Goal: Check status: Check status

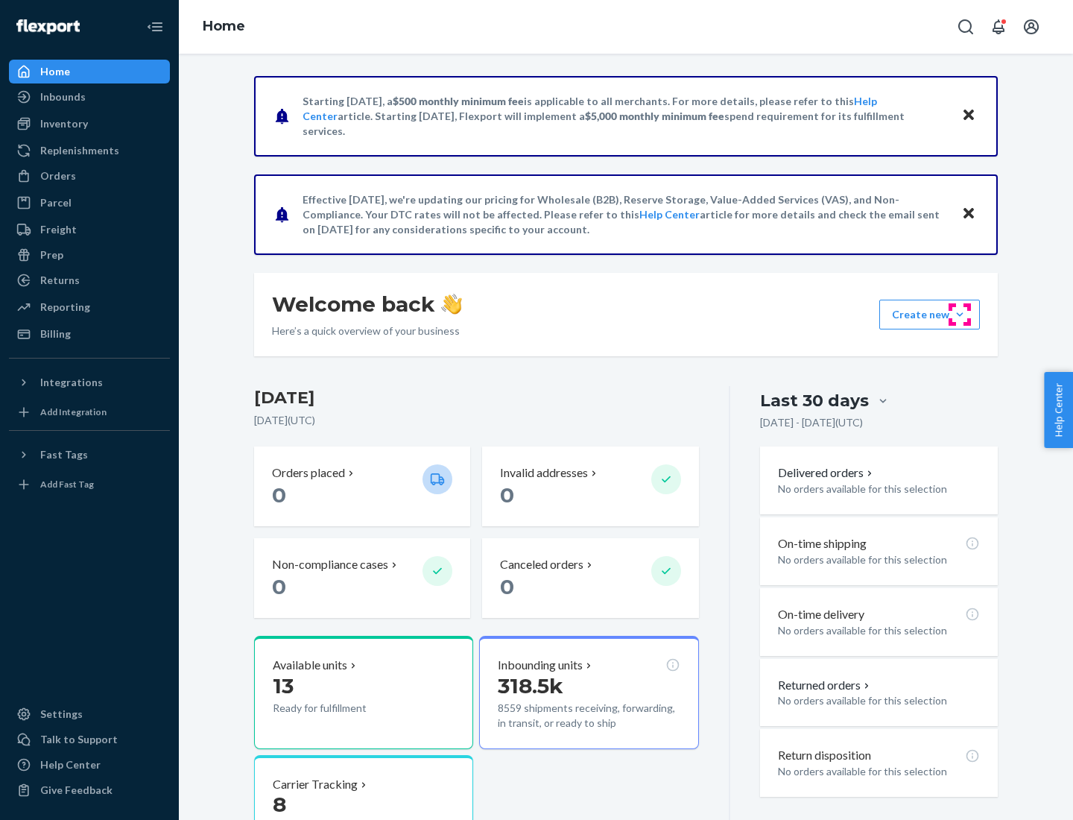
click at [960, 314] on button "Create new Create new inbound Create new order Create new product" at bounding box center [929, 314] width 101 height 30
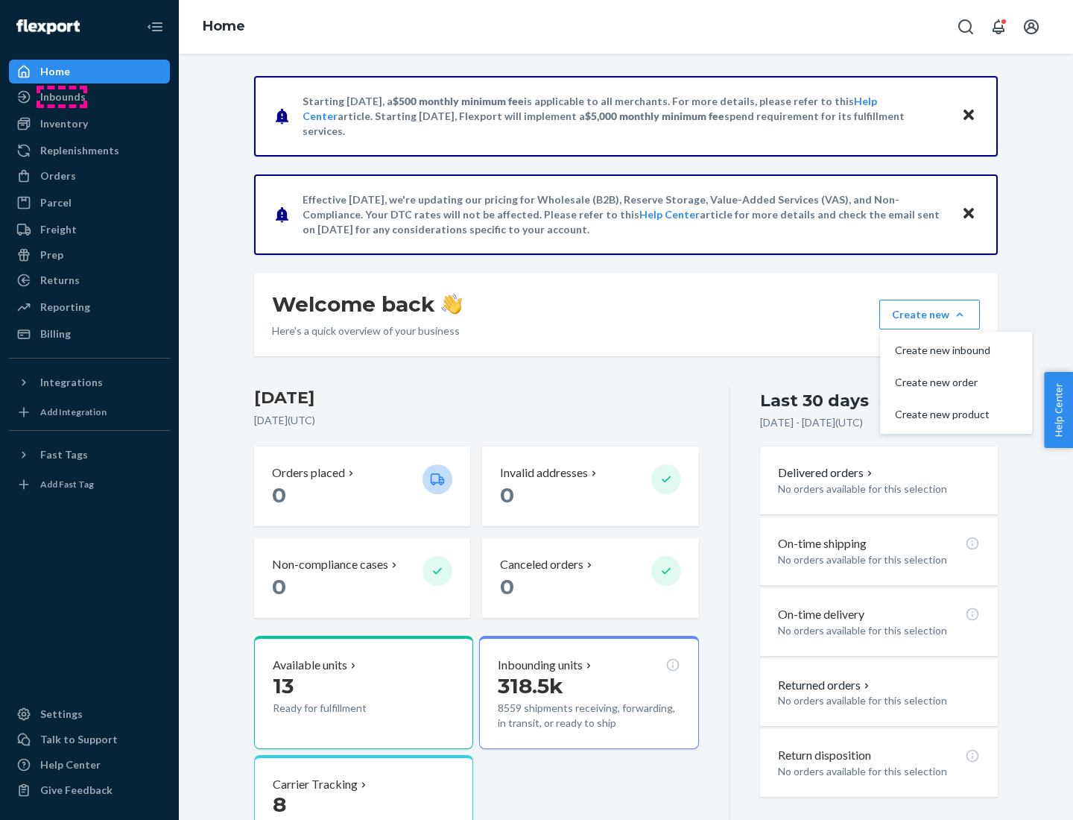
click at [62, 97] on div "Inbounds" at bounding box center [62, 96] width 45 height 15
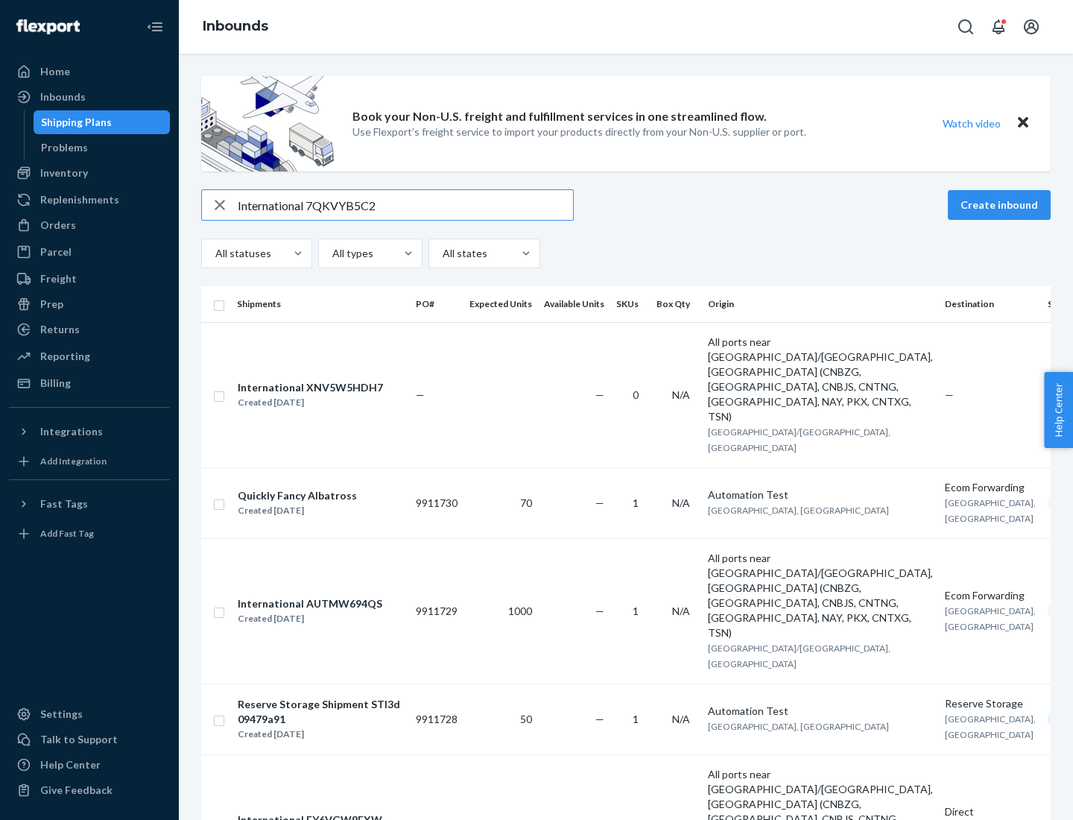
type input "International 7QKVYB5C29"
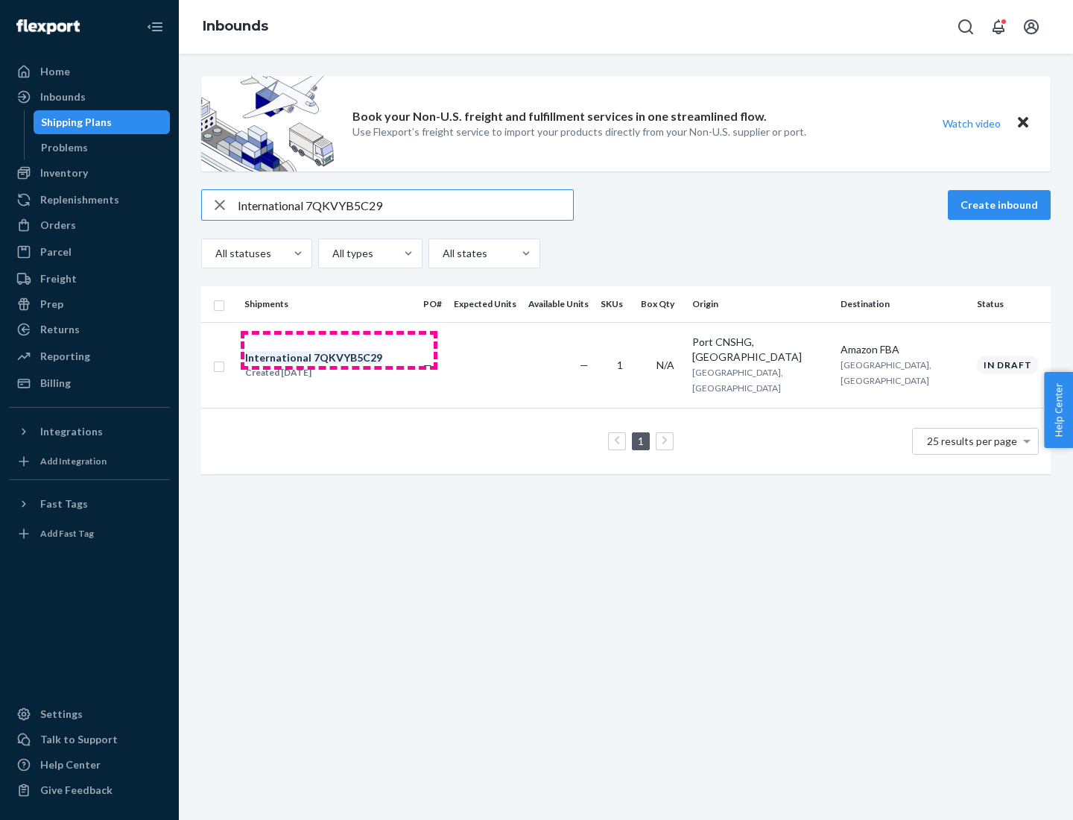
click at [339, 365] on div "Created [DATE]" at bounding box center [313, 372] width 137 height 15
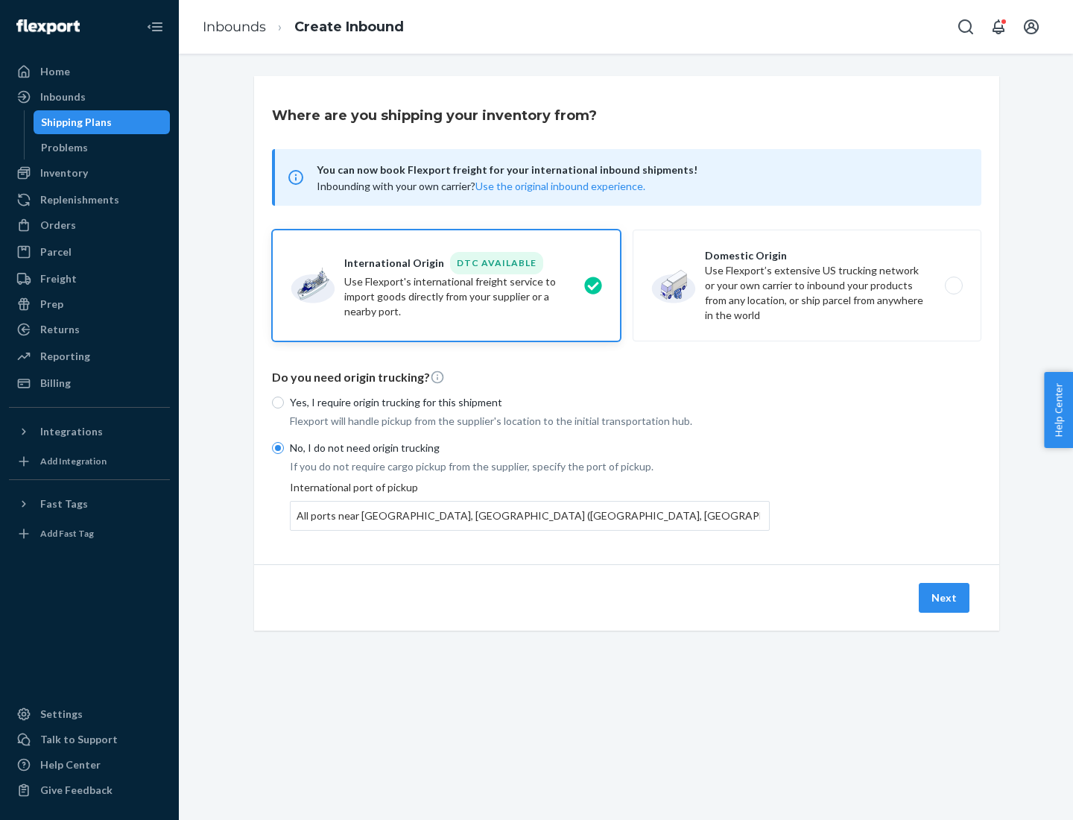
click at [945, 597] on button "Next" at bounding box center [944, 598] width 51 height 30
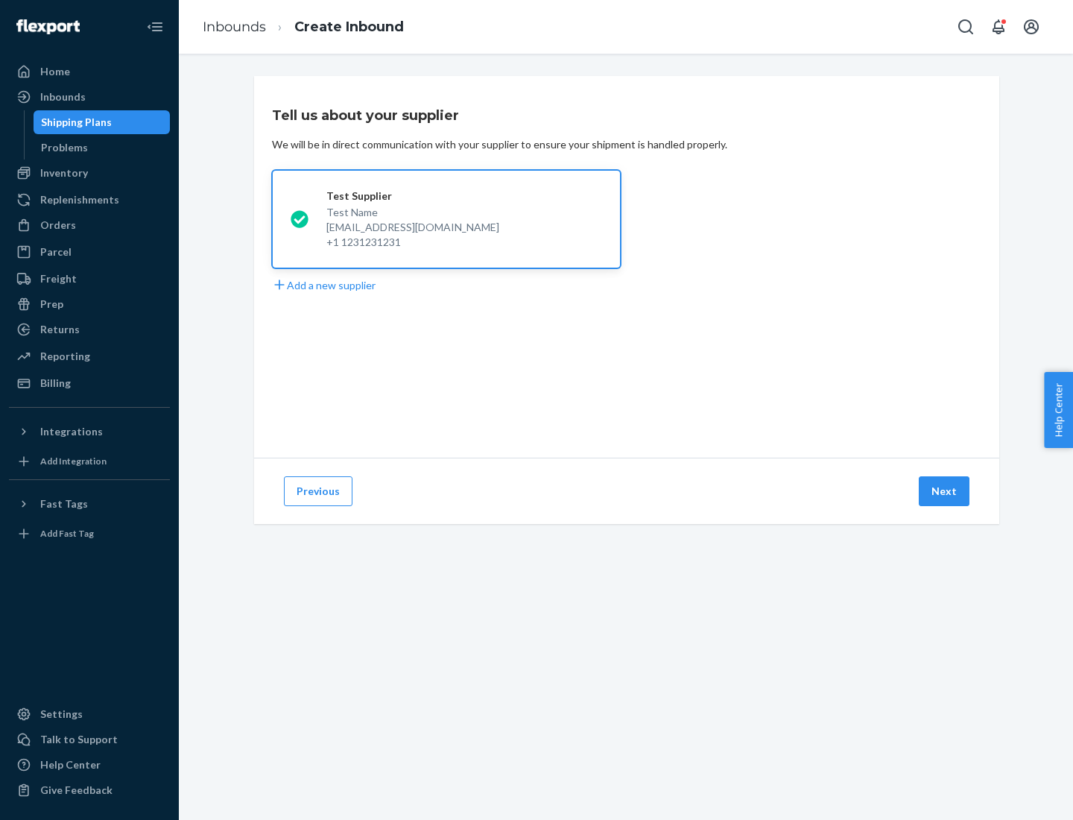
click at [945, 491] on button "Next" at bounding box center [944, 491] width 51 height 30
